Goal: Information Seeking & Learning: Understand process/instructions

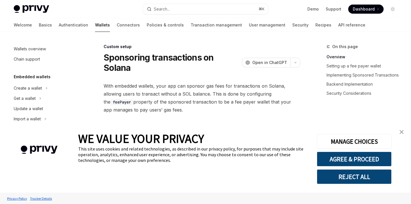
type textarea "*"
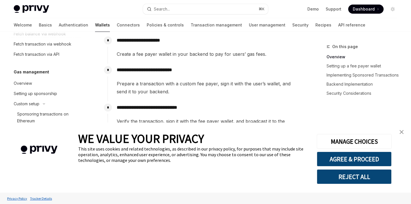
scroll to position [125, 0]
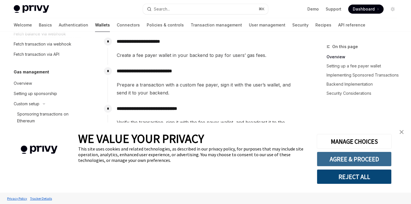
click at [376, 157] on button "AGREE & PROCEED" at bounding box center [353, 159] width 75 height 15
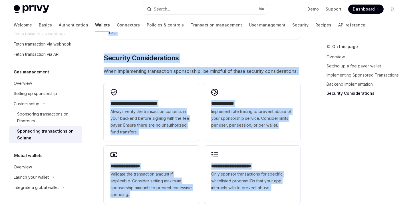
scroll to position [1672, 0]
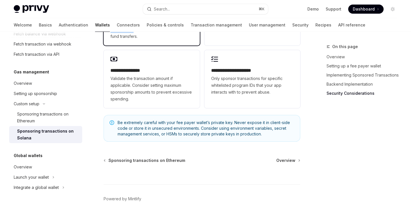
drag, startPoint x: 104, startPoint y: 46, endPoint x: 134, endPoint y: 37, distance: 31.7
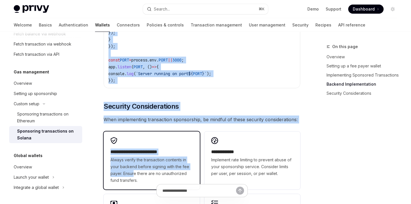
scroll to position [1484, 0]
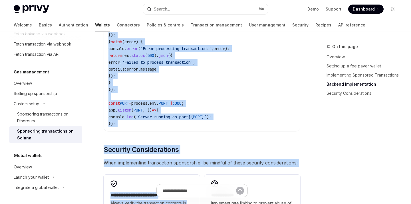
copy div "**********"
